Goal: Task Accomplishment & Management: Manage account settings

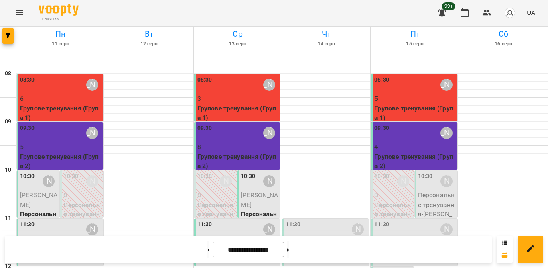
scroll to position [80, 0]
click at [382, 238] on p "Персональне тренування - [PERSON_NAME]" at bounding box center [415, 247] width 81 height 19
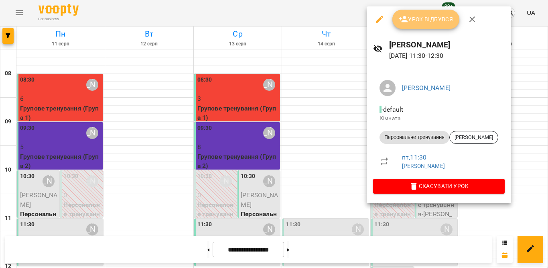
click at [432, 18] on span "Урок відбувся" at bounding box center [426, 19] width 55 height 10
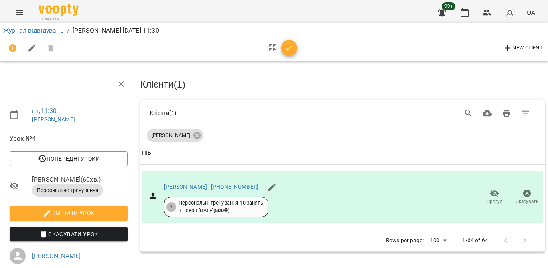
click at [293, 50] on icon "button" at bounding box center [290, 48] width 10 height 10
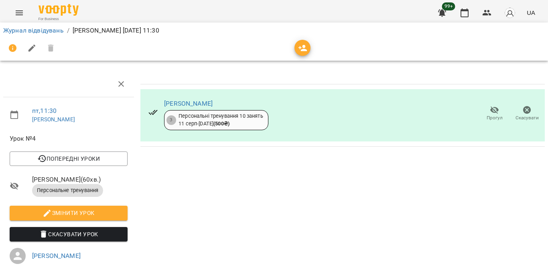
drag, startPoint x: 30, startPoint y: 36, endPoint x: 29, endPoint y: 31, distance: 5.5
click at [29, 36] on div "Журнал відвідувань / [PERSON_NAME] [DATE] 11:30" at bounding box center [274, 30] width 545 height 13
click at [29, 31] on link "Журнал відвідувань" at bounding box center [33, 30] width 61 height 8
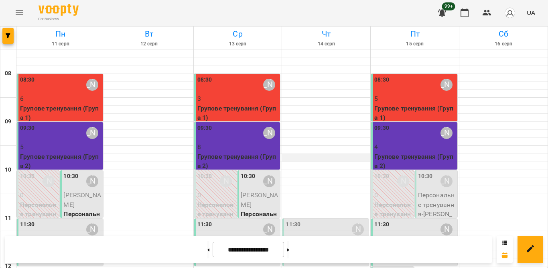
scroll to position [120, 0]
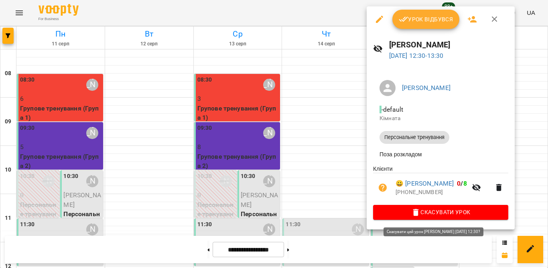
click at [408, 216] on span "Скасувати Урок" at bounding box center [441, 212] width 122 height 10
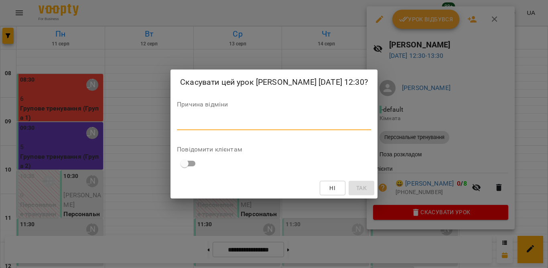
click at [310, 127] on textarea at bounding box center [274, 124] width 194 height 8
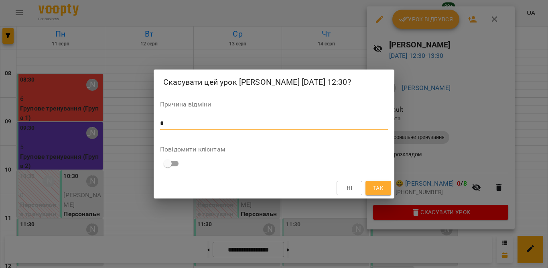
type textarea "*"
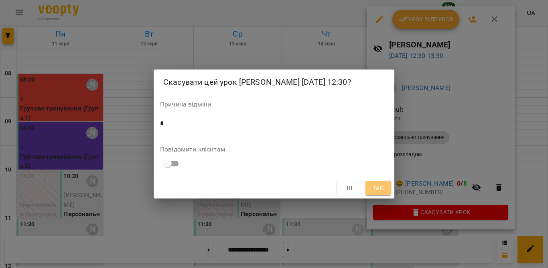
click at [383, 193] on span "Так" at bounding box center [378, 188] width 10 height 10
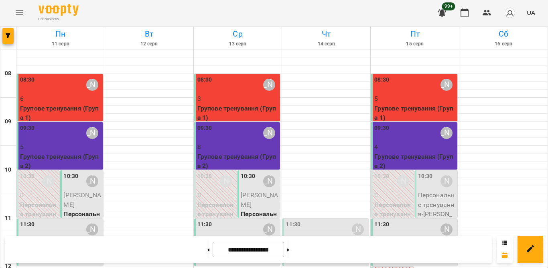
scroll to position [281, 0]
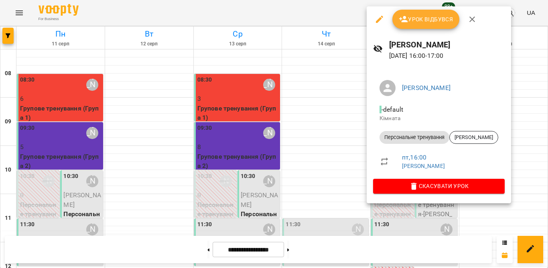
click at [404, 186] on span "Скасувати Урок" at bounding box center [439, 186] width 119 height 10
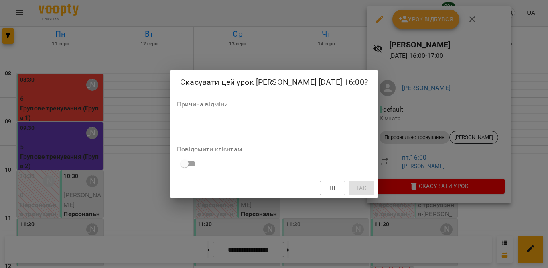
click at [335, 124] on div "*" at bounding box center [274, 123] width 194 height 13
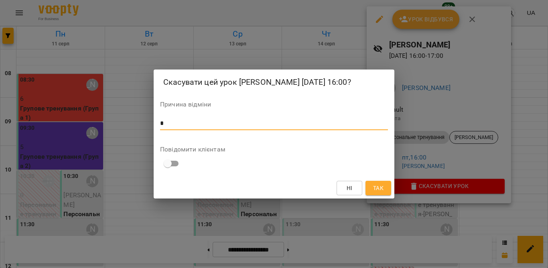
type textarea "*"
click at [379, 193] on span "Так" at bounding box center [378, 188] width 10 height 10
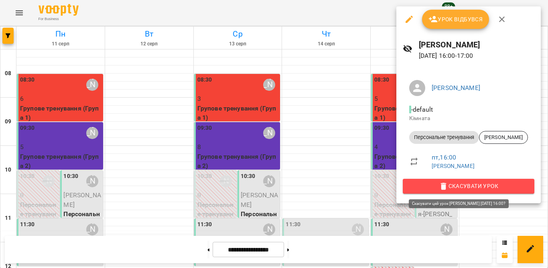
click at [424, 186] on span "Скасувати Урок" at bounding box center [468, 186] width 119 height 10
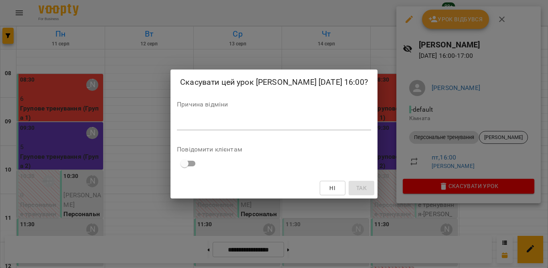
click at [257, 127] on textarea at bounding box center [274, 124] width 194 height 8
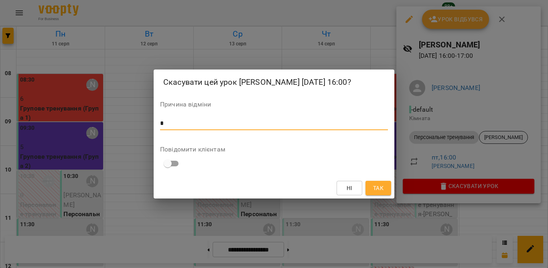
type textarea "*"
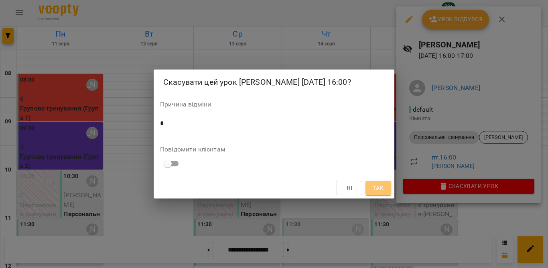
click at [374, 193] on span "Так" at bounding box center [378, 188] width 10 height 10
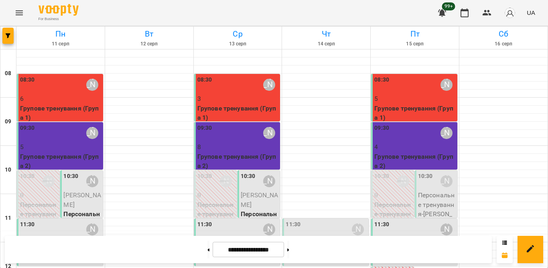
scroll to position [80, 0]
click at [313, 220] on div "11:30 [PERSON_NAME]" at bounding box center [326, 229] width 81 height 18
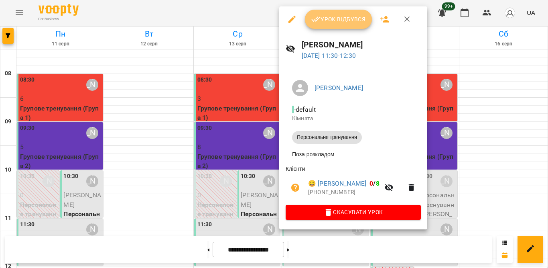
click at [337, 22] on span "Урок відбувся" at bounding box center [339, 19] width 55 height 10
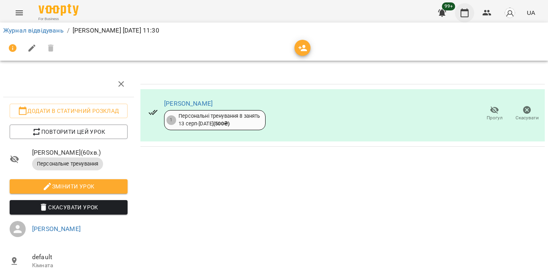
click at [465, 16] on icon "button" at bounding box center [465, 13] width 10 height 10
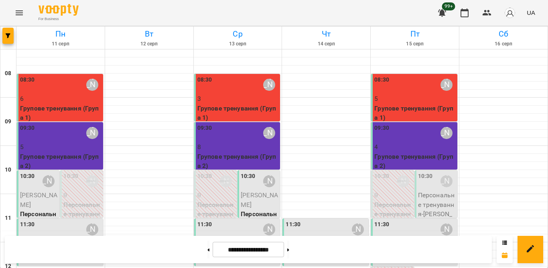
scroll to position [161, 0]
click at [314, 239] on span "[PERSON_NAME]" at bounding box center [310, 243] width 49 height 8
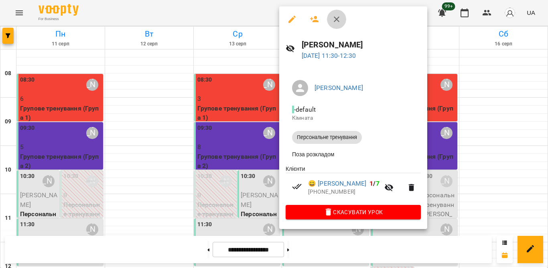
click at [336, 19] on icon "button" at bounding box center [337, 19] width 10 height 10
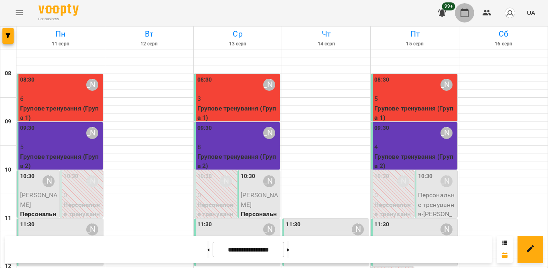
click at [467, 13] on icon "button" at bounding box center [465, 13] width 10 height 10
